Goal: Task Accomplishment & Management: Manage account settings

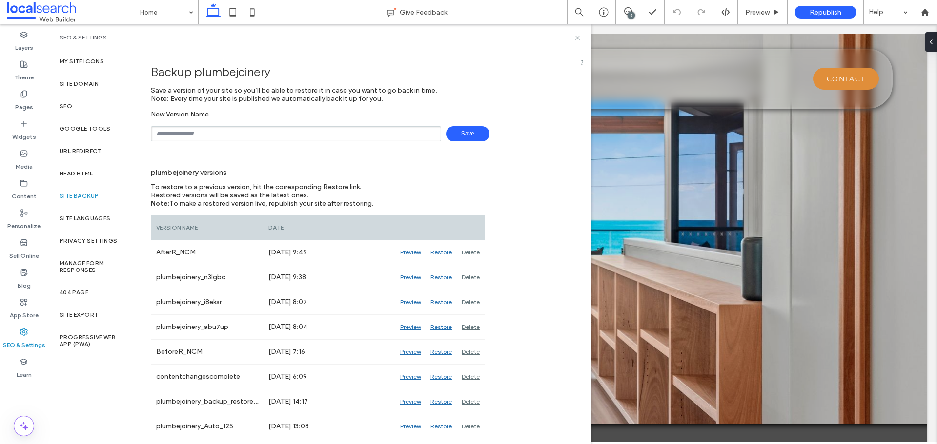
click at [221, 132] on input "text" at bounding box center [296, 133] width 290 height 15
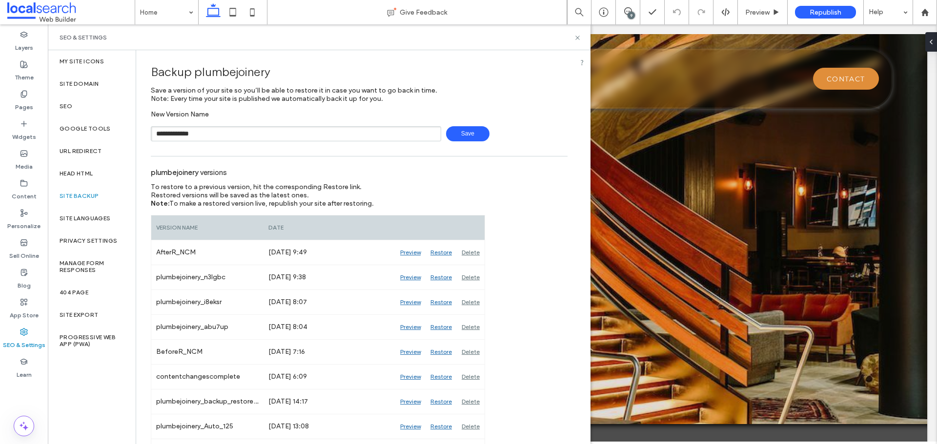
drag, startPoint x: 212, startPoint y: 135, endPoint x: 192, endPoint y: 132, distance: 20.3
click at [192, 132] on input "**********" at bounding box center [296, 133] width 290 height 15
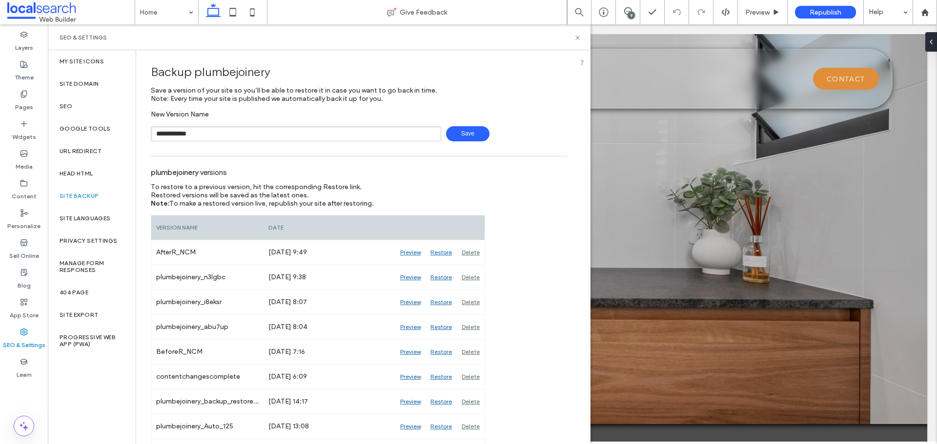
type input "**********"
click at [468, 131] on span "Save" at bounding box center [467, 133] width 43 height 15
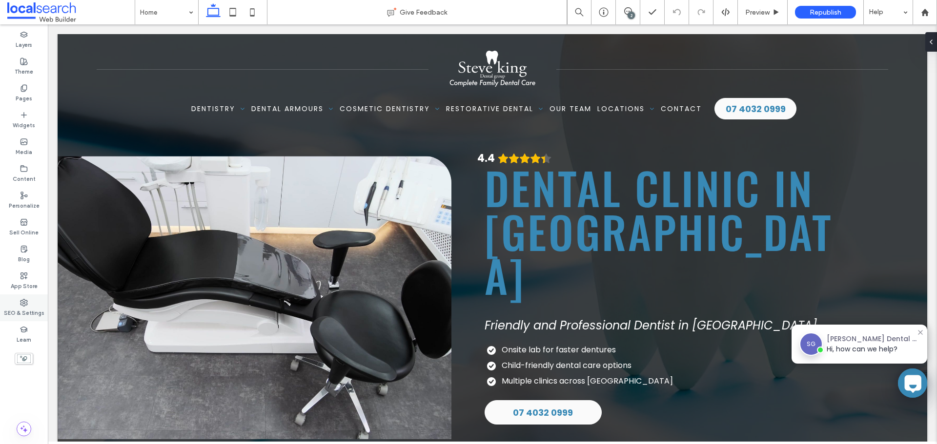
click at [41, 307] on label "SEO & Settings" at bounding box center [24, 312] width 40 height 11
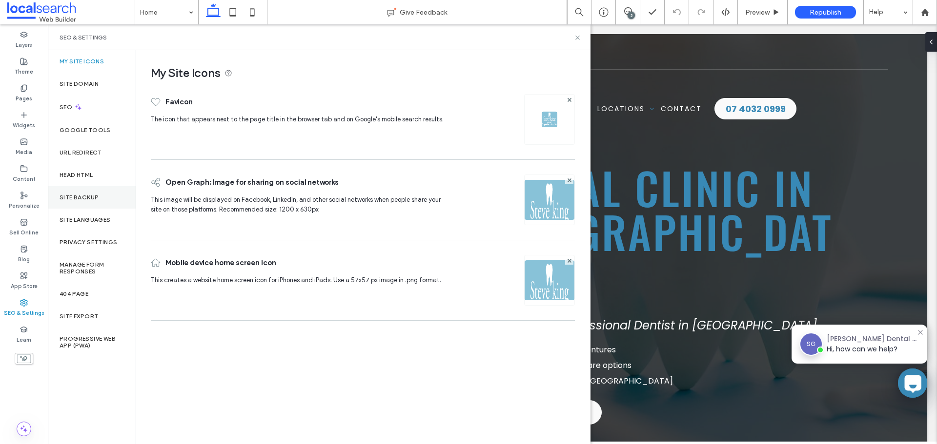
click at [74, 200] on label "Site Backup" at bounding box center [79, 197] width 39 height 7
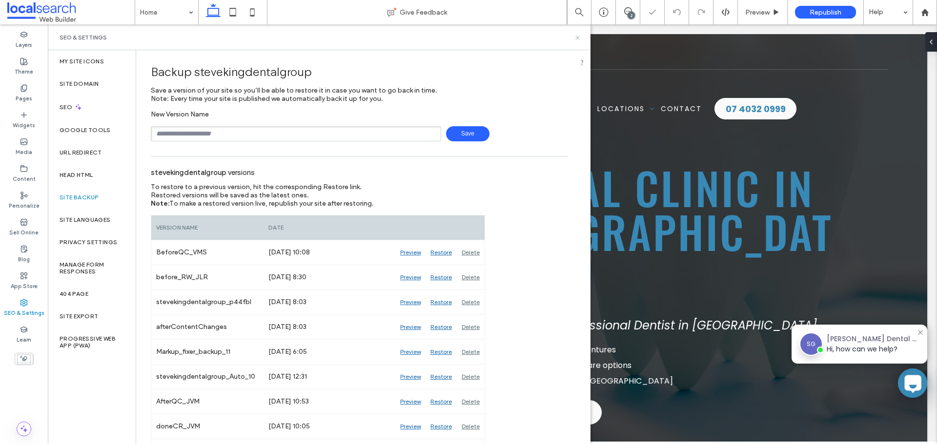
click at [577, 39] on icon at bounding box center [577, 37] width 7 height 7
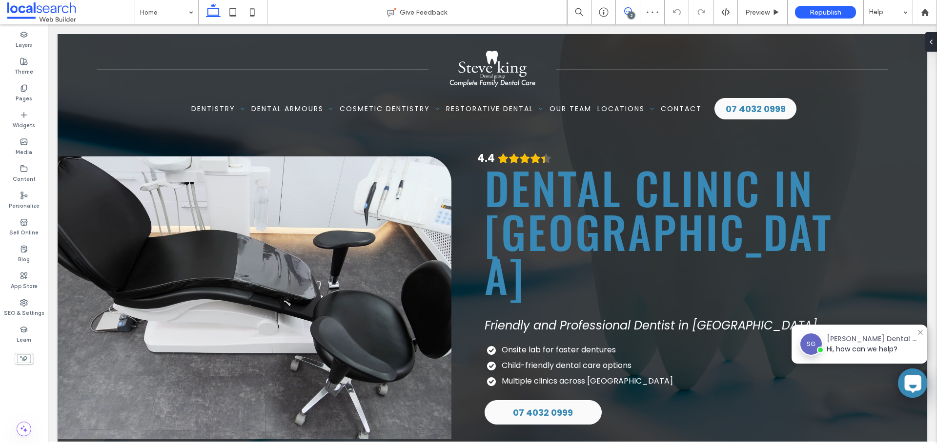
click at [625, 11] on icon at bounding box center [628, 11] width 8 height 8
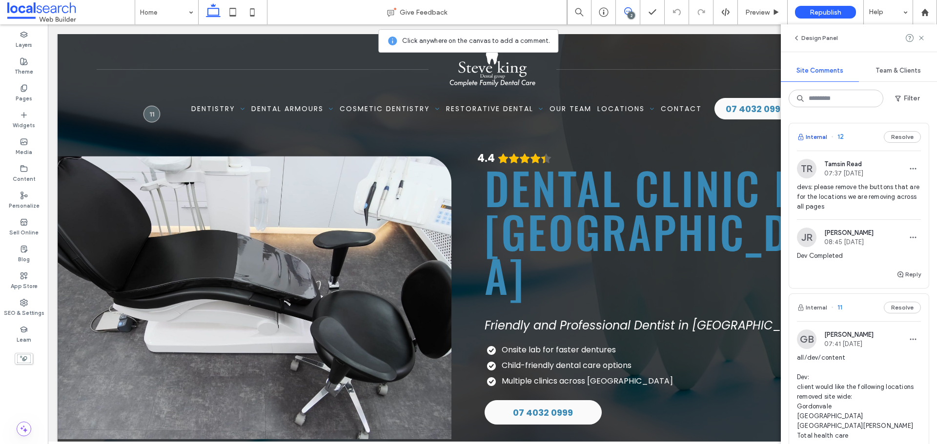
click at [819, 139] on button "Internal" at bounding box center [812, 137] width 30 height 12
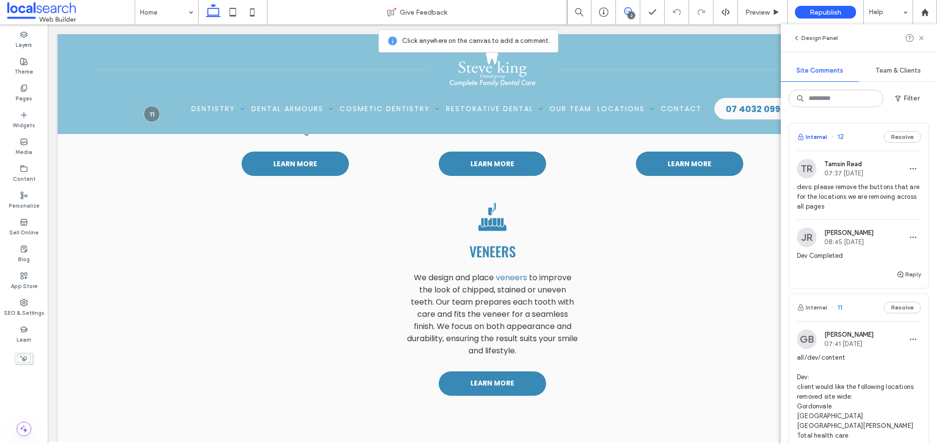
scroll to position [4068, 0]
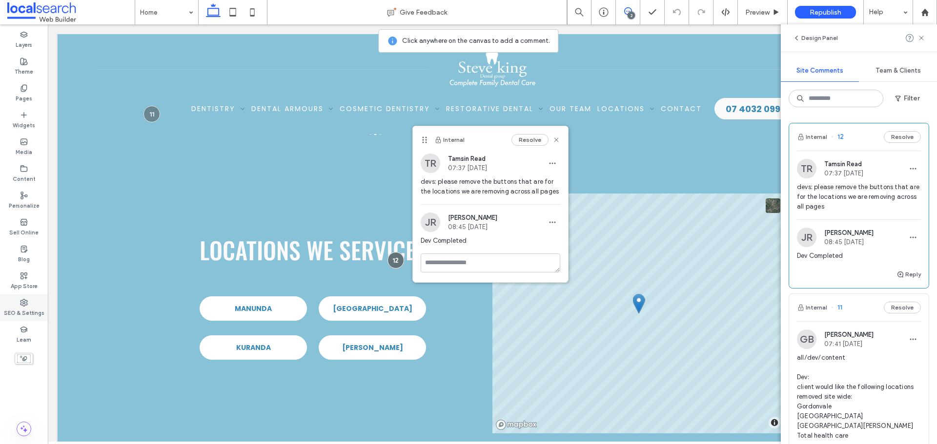
click at [20, 308] on label "SEO & Settings" at bounding box center [24, 312] width 40 height 11
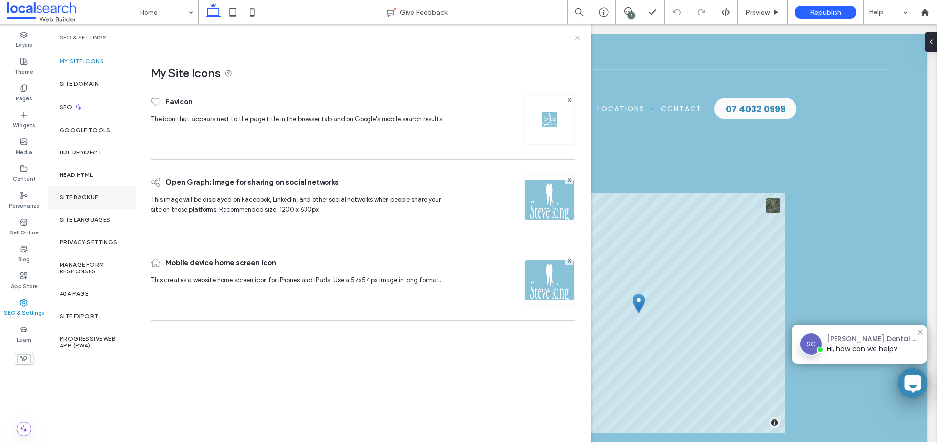
click at [88, 194] on label "Site Backup" at bounding box center [79, 197] width 39 height 7
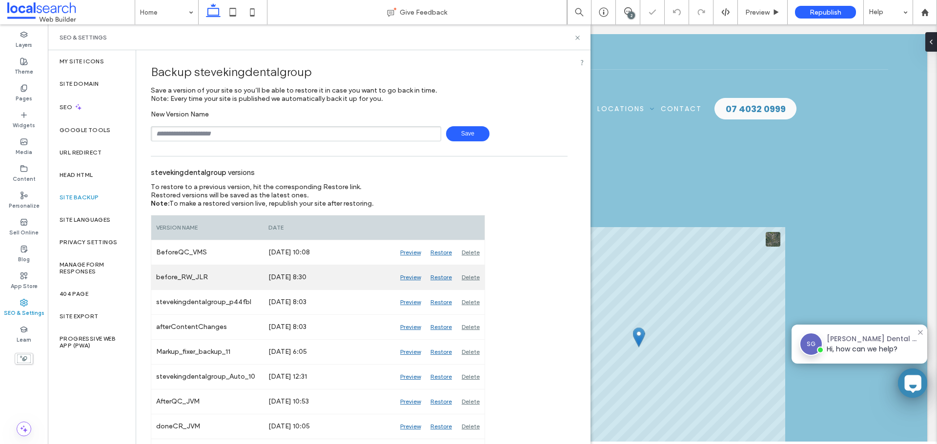
click at [416, 278] on div "Preview" at bounding box center [410, 277] width 30 height 24
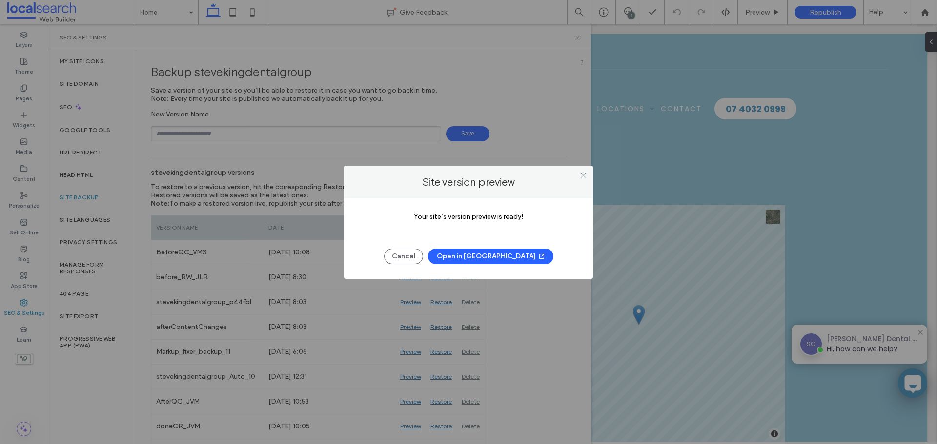
click at [468, 255] on button "Open in [GEOGRAPHIC_DATA]" at bounding box center [490, 257] width 125 height 16
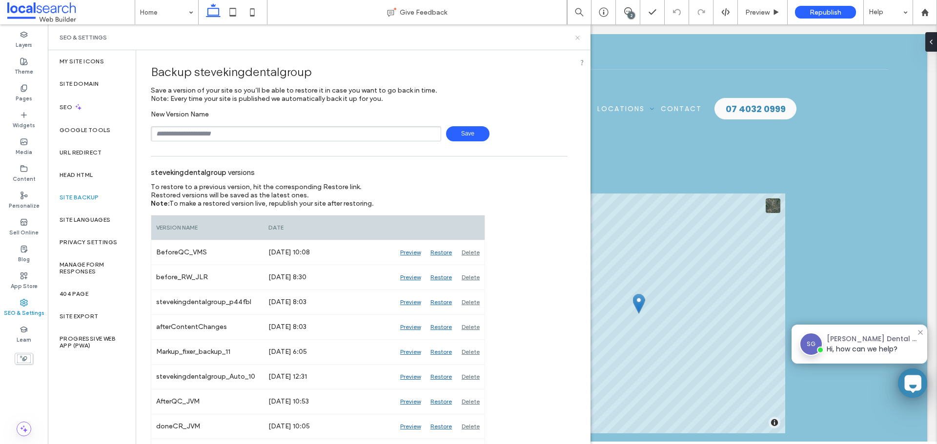
click at [578, 37] on use at bounding box center [577, 38] width 4 height 4
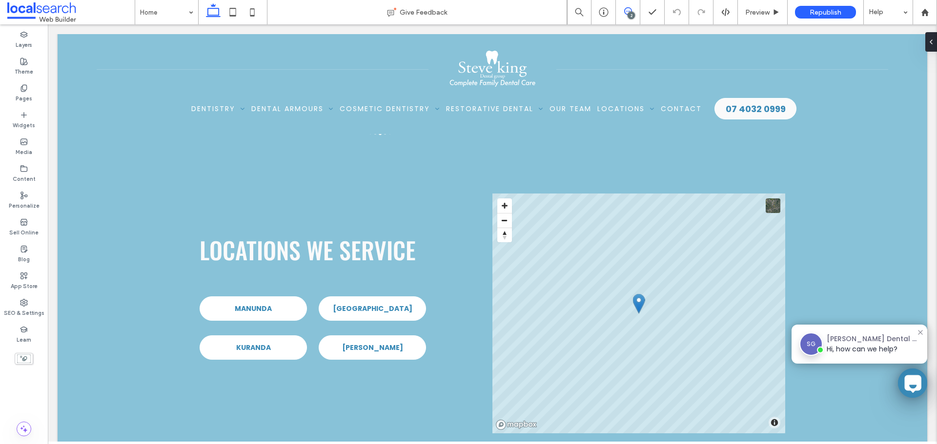
click at [632, 9] on span at bounding box center [628, 11] width 24 height 8
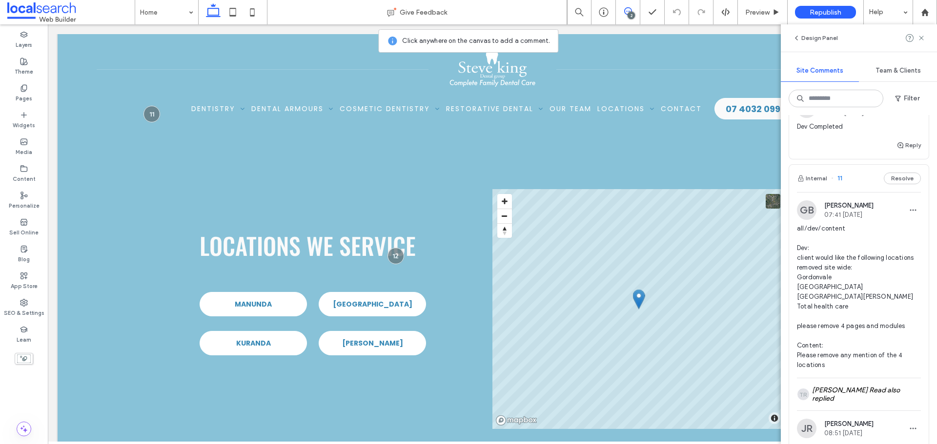
scroll to position [146, 0]
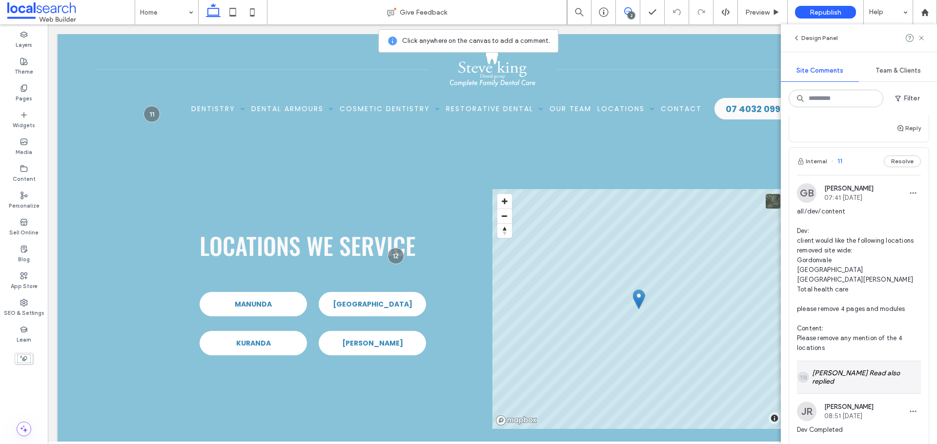
click at [833, 376] on div "TR Alt: Author Avatar [PERSON_NAME] also replied" at bounding box center [859, 378] width 124 height 32
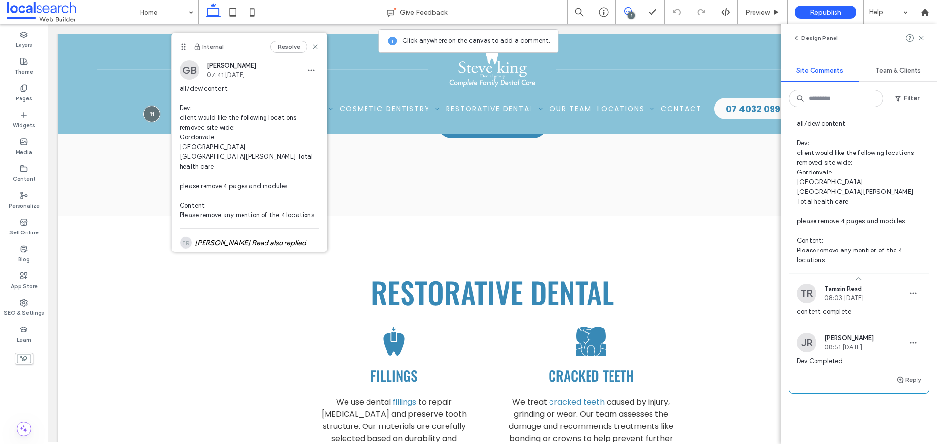
scroll to position [244, 0]
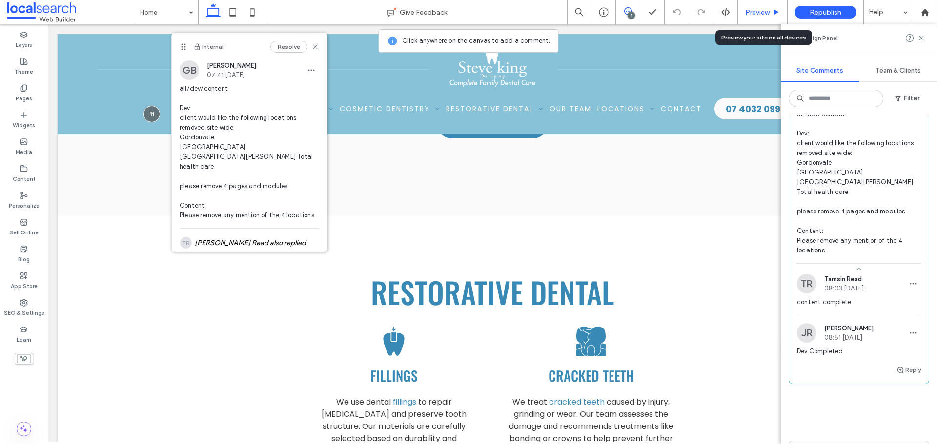
click at [749, 10] on span "Preview" at bounding box center [757, 12] width 24 height 8
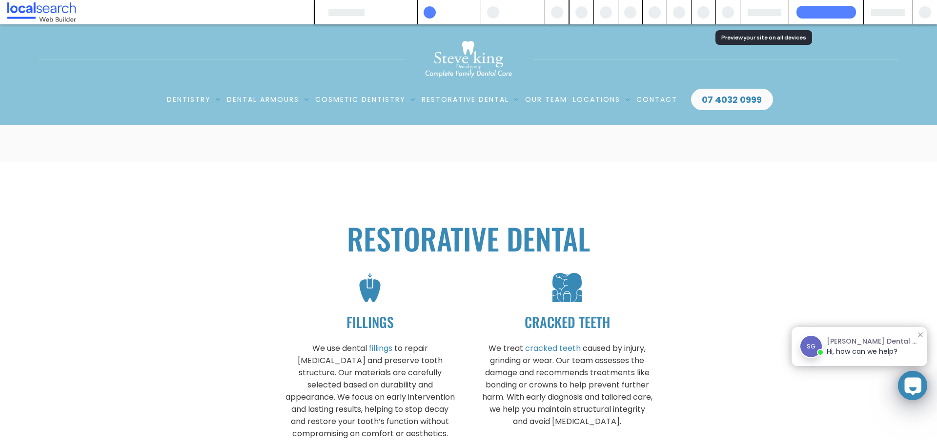
scroll to position [2668, 0]
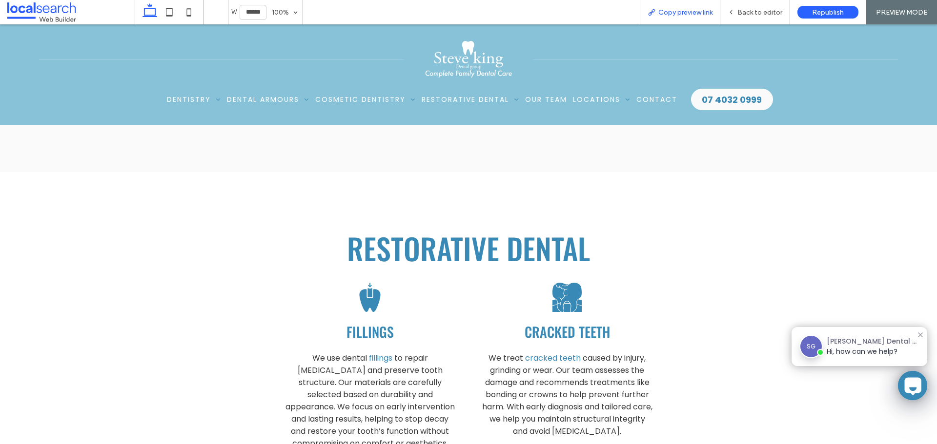
click at [696, 11] on span "Copy preview link" at bounding box center [685, 12] width 54 height 8
click at [734, 13] on icon at bounding box center [730, 12] width 7 height 7
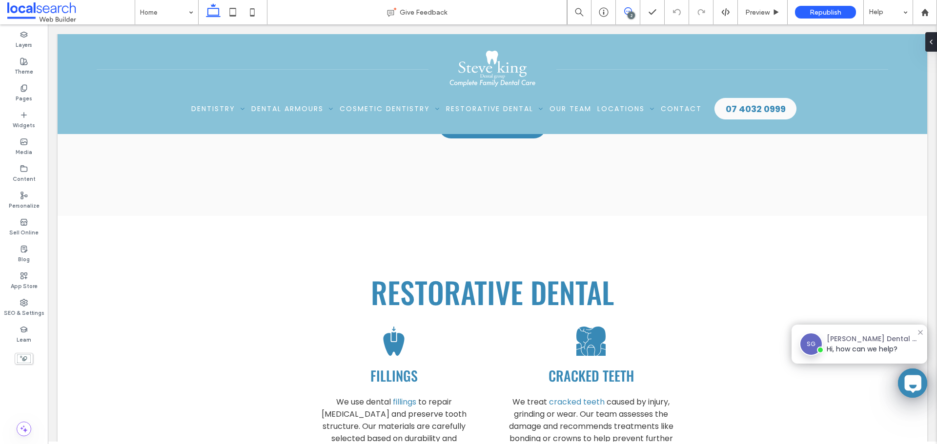
click at [631, 11] on use at bounding box center [628, 11] width 8 height 8
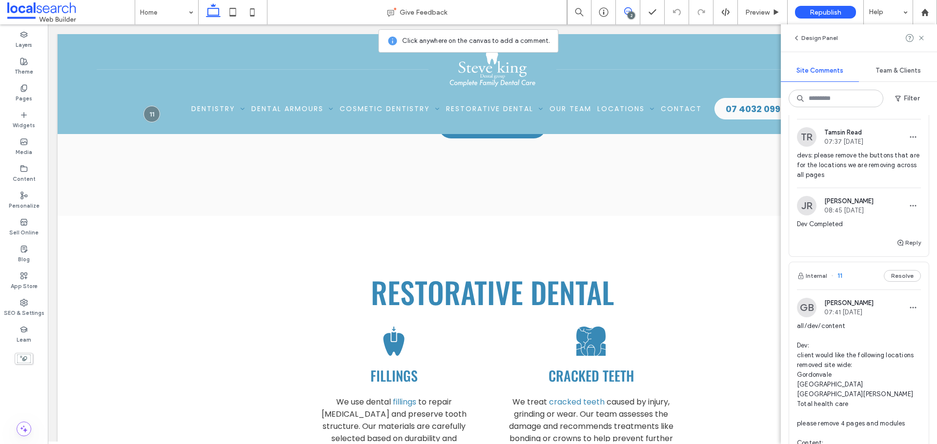
scroll to position [49, 0]
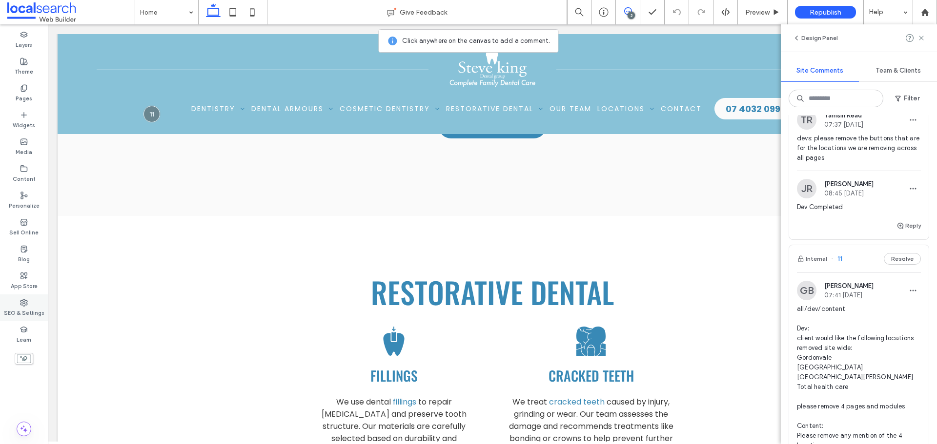
click at [21, 306] on icon at bounding box center [24, 303] width 8 height 8
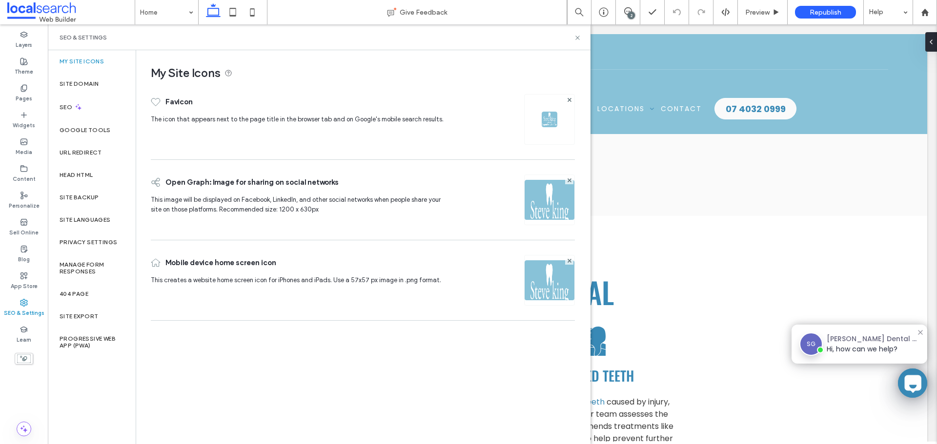
scroll to position [0, 0]
click at [70, 197] on label "Site Backup" at bounding box center [79, 197] width 39 height 7
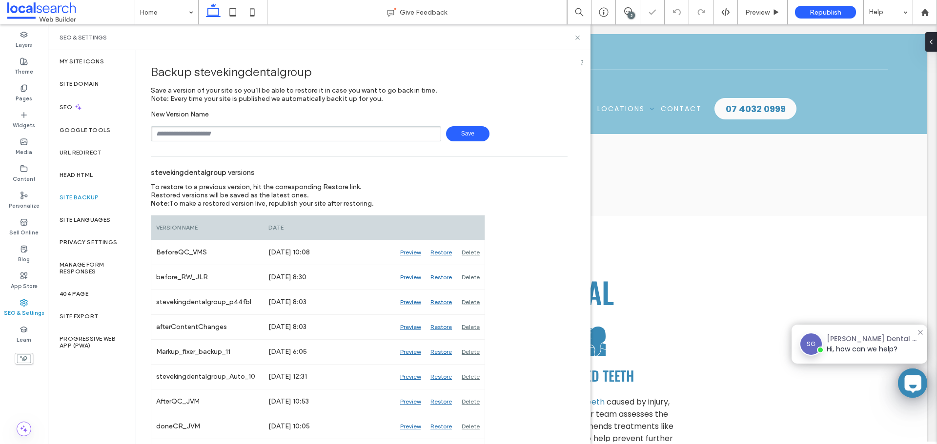
click at [231, 139] on input "text" at bounding box center [296, 133] width 290 height 15
type input "**********"
click at [464, 133] on span "Save" at bounding box center [467, 133] width 43 height 15
